Goal: Entertainment & Leisure: Consume media (video, audio)

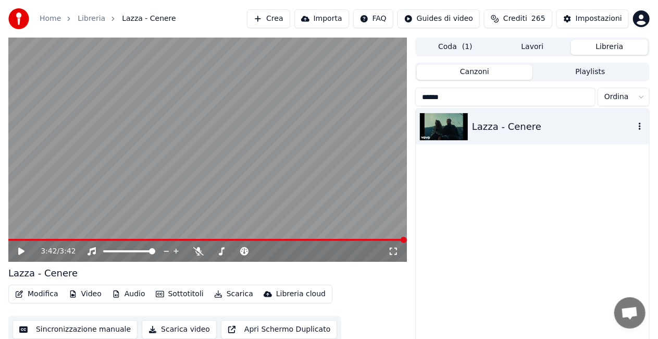
click at [639, 127] on icon "button" at bounding box center [640, 126] width 10 height 8
click at [585, 100] on input "******" at bounding box center [505, 97] width 180 height 19
click at [583, 98] on input "******" at bounding box center [505, 97] width 180 height 19
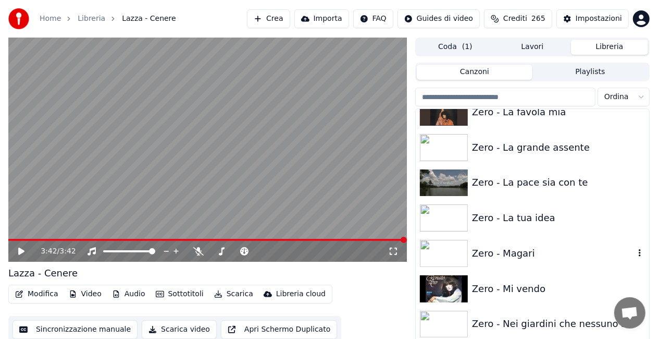
scroll to position [14683, 0]
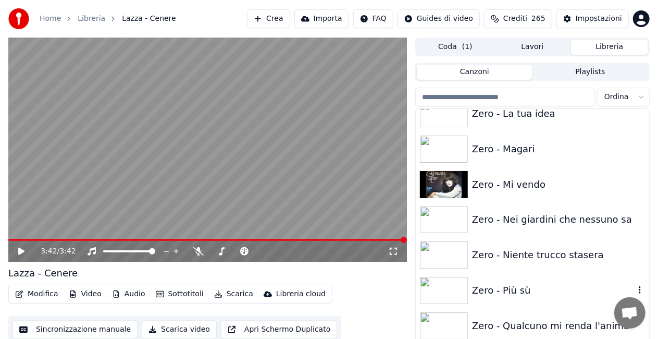
click at [501, 286] on div "Zero - Più sù" at bounding box center [553, 290] width 163 height 15
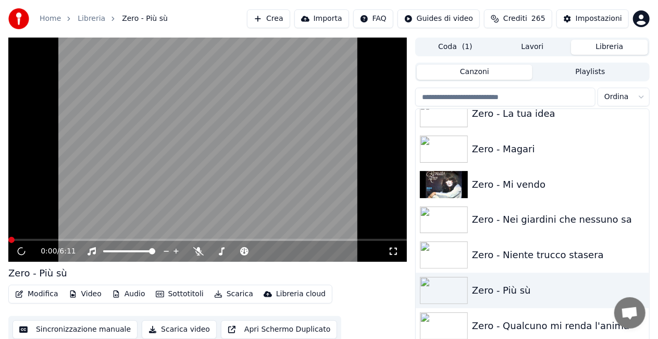
click at [393, 250] on icon at bounding box center [393, 251] width 10 height 8
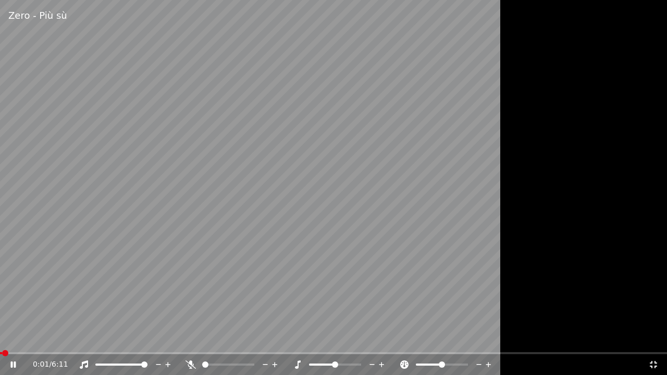
click at [393, 262] on video at bounding box center [333, 187] width 667 height 375
click at [9, 338] on div "0:01 / 6:11" at bounding box center [333, 364] width 667 height 21
click at [11, 338] on icon at bounding box center [13, 364] width 6 height 7
click at [3, 338] on span at bounding box center [28, 353] width 57 height 2
click at [4, 338] on video at bounding box center [333, 187] width 667 height 375
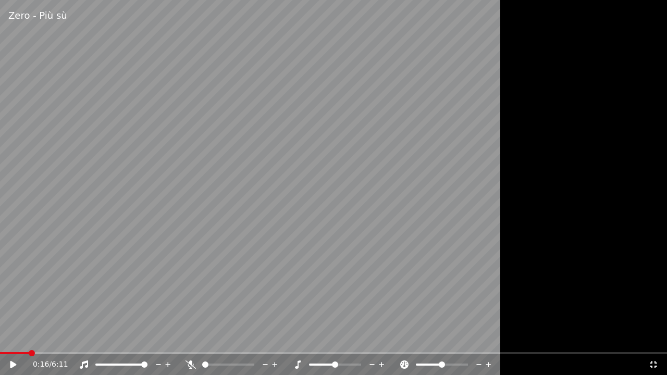
click at [2, 338] on div "0:16 / 6:11" at bounding box center [333, 364] width 667 height 21
click at [1, 338] on span at bounding box center [1, 353] width 2 height 2
click at [606, 276] on div at bounding box center [333, 187] width 667 height 375
click at [234, 213] on video at bounding box center [333, 187] width 667 height 375
click at [654, 338] on icon at bounding box center [653, 365] width 10 height 8
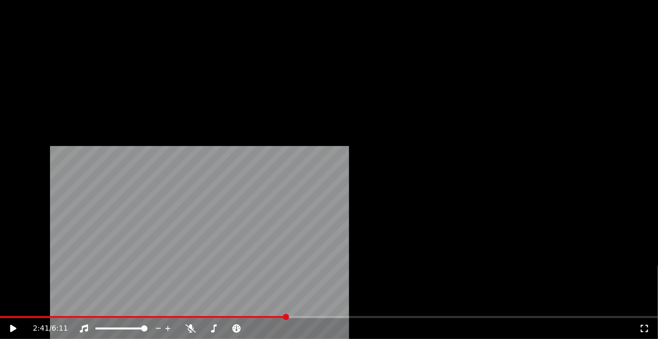
scroll to position [14370, 0]
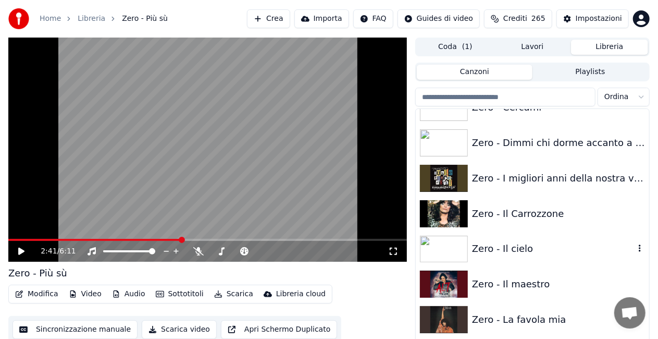
click at [517, 237] on div "Zero - Il cielo" at bounding box center [532, 248] width 233 height 35
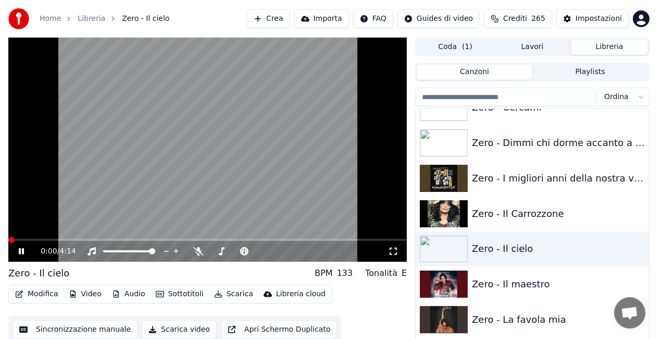
click at [389, 252] on icon at bounding box center [393, 251] width 10 height 8
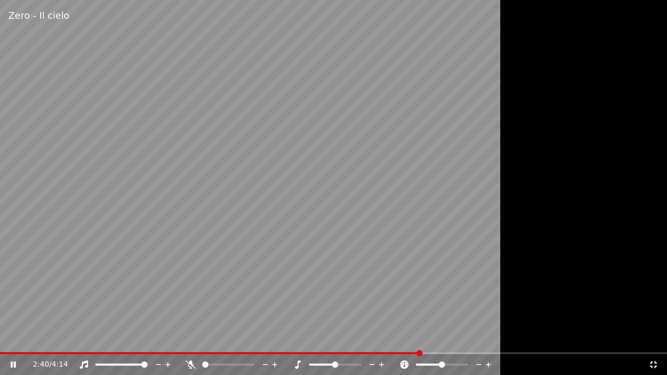
drag, startPoint x: 666, startPoint y: 90, endPoint x: 666, endPoint y: 120, distance: 30.2
click at [658, 93] on div at bounding box center [333, 187] width 667 height 375
click at [657, 338] on icon at bounding box center [653, 365] width 10 height 8
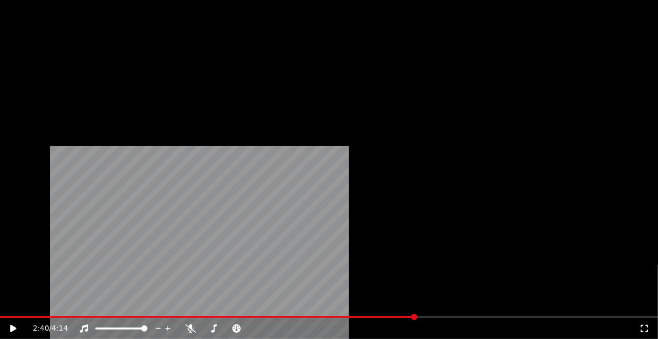
scroll to position [14057, 0]
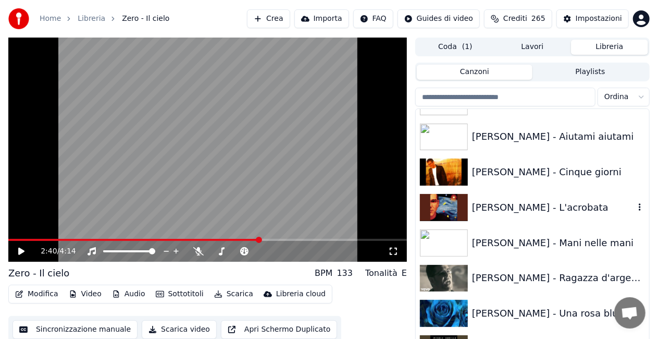
click at [563, 197] on div "[PERSON_NAME] - L'acrobata" at bounding box center [532, 207] width 233 height 35
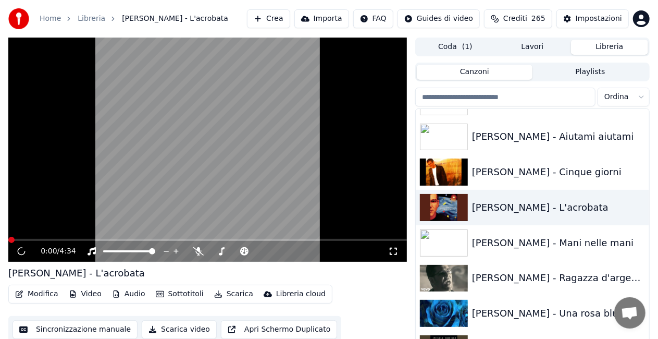
click at [393, 252] on icon at bounding box center [393, 251] width 10 height 8
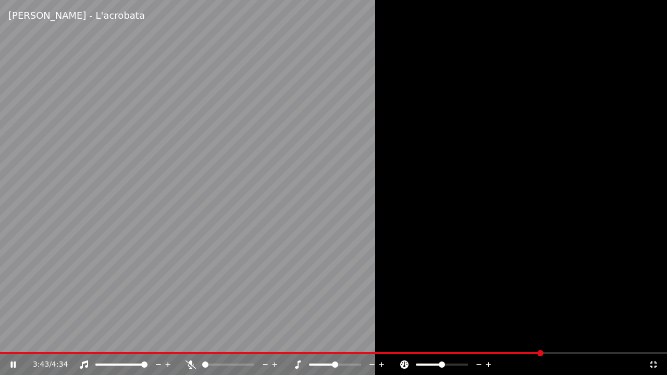
click at [439, 252] on div at bounding box center [333, 187] width 667 height 375
click at [440, 250] on div at bounding box center [333, 187] width 667 height 375
click at [320, 220] on video at bounding box center [333, 187] width 667 height 375
click at [652, 338] on icon at bounding box center [653, 364] width 7 height 7
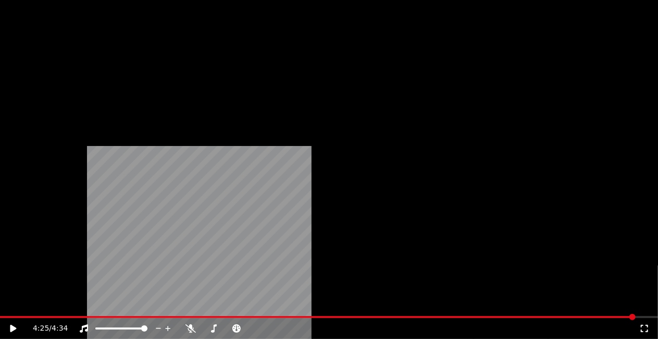
scroll to position [11765, 0]
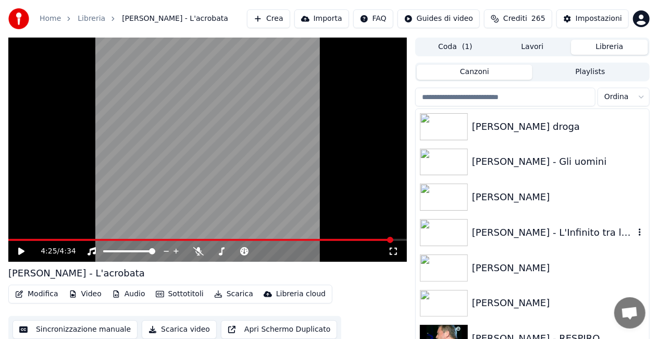
click at [564, 232] on div "[PERSON_NAME] - L'Infinito tra le dita" at bounding box center [553, 232] width 163 height 15
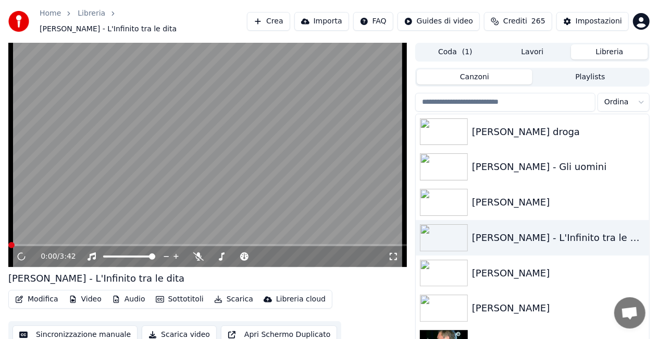
click at [397, 252] on icon at bounding box center [393, 256] width 10 height 8
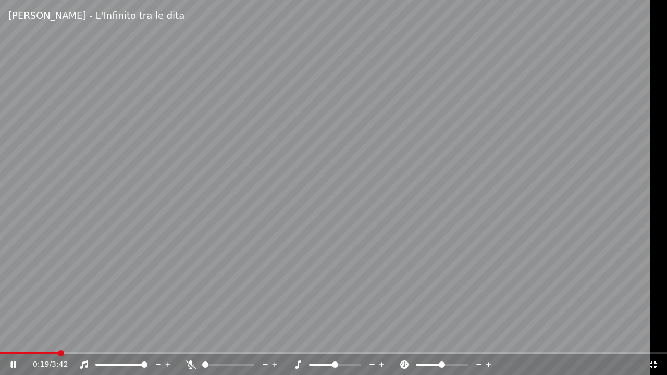
click at [192, 338] on icon at bounding box center [191, 365] width 10 height 8
click at [33, 338] on span at bounding box center [16, 353] width 33 height 2
click at [18, 338] on span at bounding box center [9, 353] width 18 height 2
click at [191, 338] on icon at bounding box center [191, 365] width 6 height 8
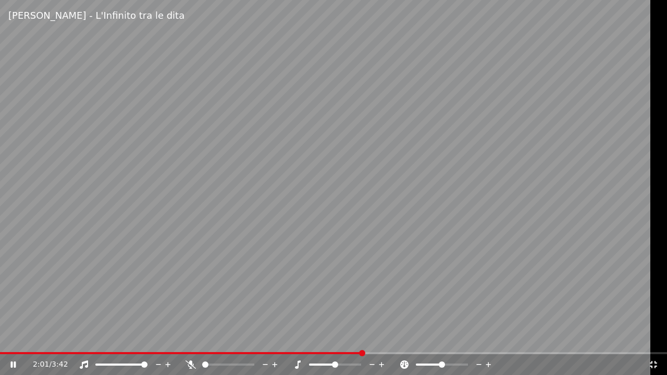
click at [553, 73] on video at bounding box center [333, 187] width 667 height 375
click at [656, 338] on icon at bounding box center [653, 364] width 7 height 7
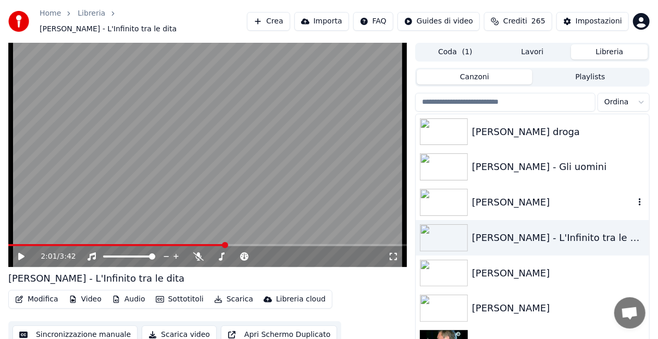
click at [520, 200] on div "[PERSON_NAME]" at bounding box center [553, 202] width 163 height 15
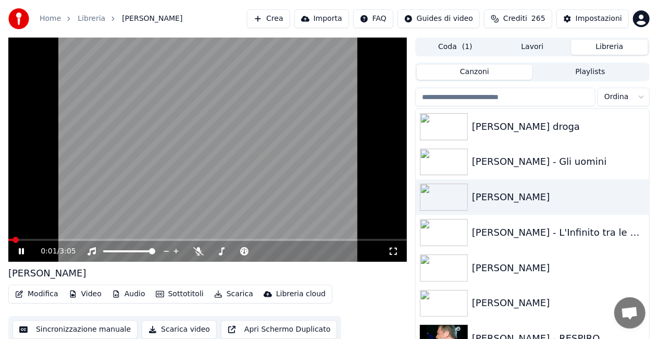
click at [390, 251] on icon at bounding box center [393, 251] width 10 height 8
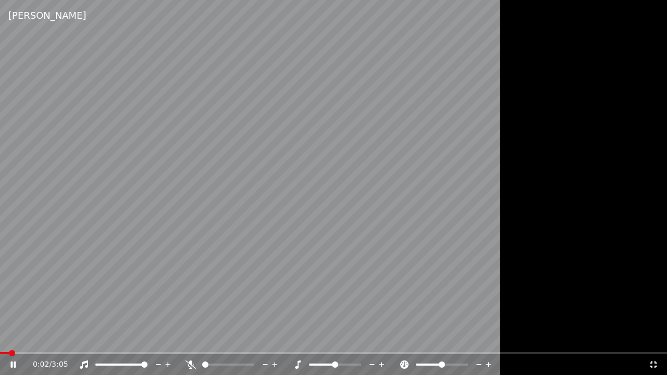
click at [318, 151] on video at bounding box center [333, 187] width 667 height 375
click at [317, 154] on video at bounding box center [333, 187] width 667 height 375
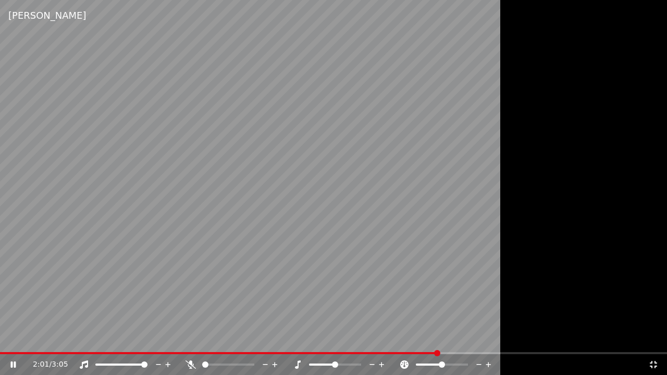
click at [345, 52] on video at bounding box center [333, 187] width 667 height 375
click at [656, 338] on div "2:01 / 3:05" at bounding box center [333, 364] width 667 height 21
drag, startPoint x: 655, startPoint y: 365, endPoint x: 631, endPoint y: 332, distance: 40.6
click at [653, 338] on icon at bounding box center [653, 365] width 10 height 8
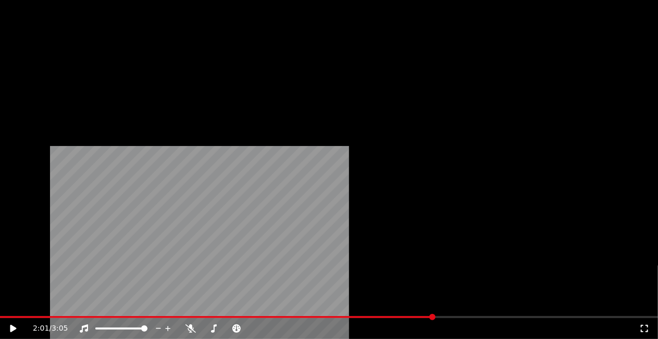
scroll to position [10983, 0]
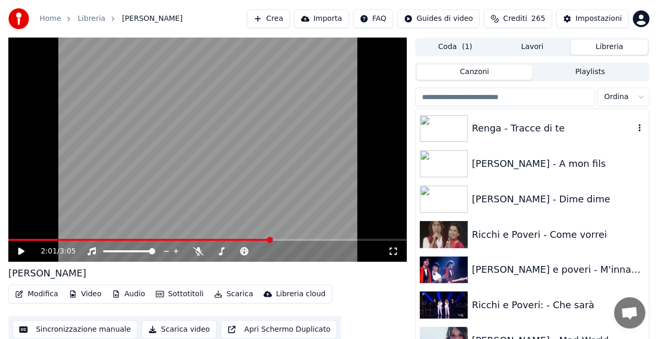
click at [554, 129] on div "Renga - Tracce di te" at bounding box center [553, 128] width 163 height 15
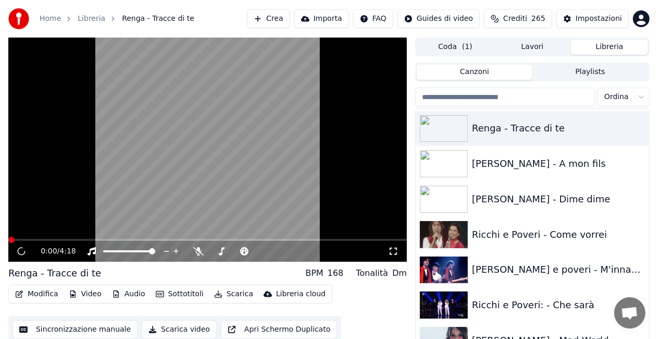
click at [396, 254] on icon at bounding box center [393, 251] width 10 height 8
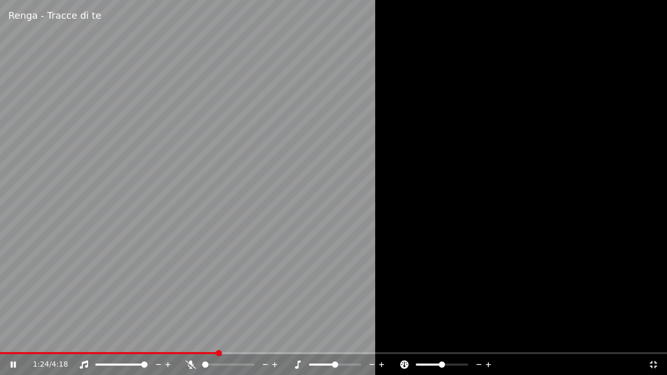
click at [658, 217] on div at bounding box center [333, 187] width 667 height 375
click at [652, 338] on icon at bounding box center [653, 365] width 10 height 8
